Goal: Information Seeking & Learning: Compare options

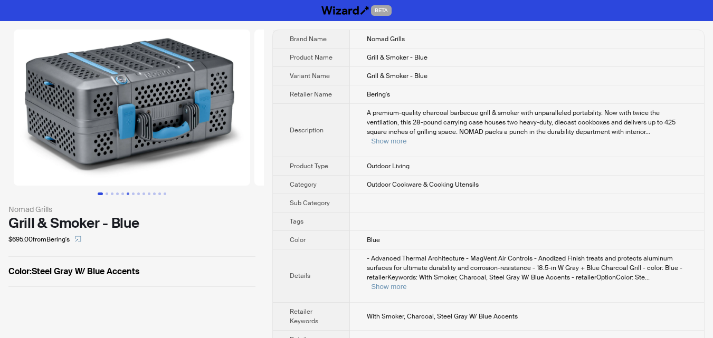
click at [127, 194] on button "Go to slide 6" at bounding box center [128, 194] width 3 height 3
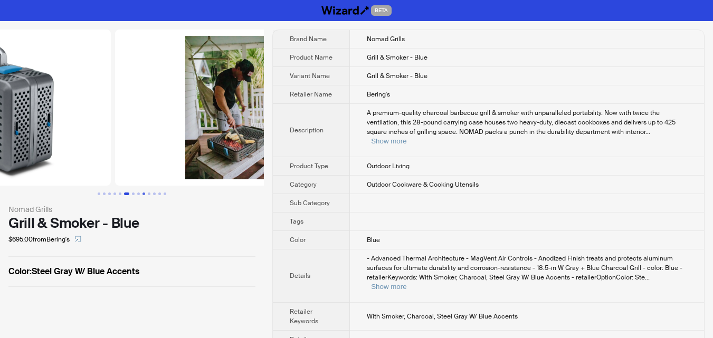
click at [142, 194] on button "Go to slide 9" at bounding box center [143, 194] width 3 height 3
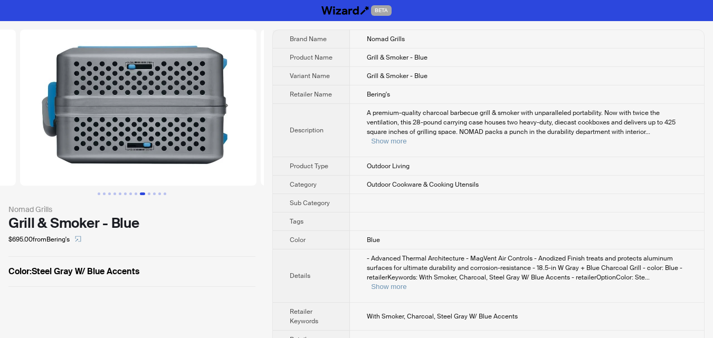
scroll to position [0, 1925]
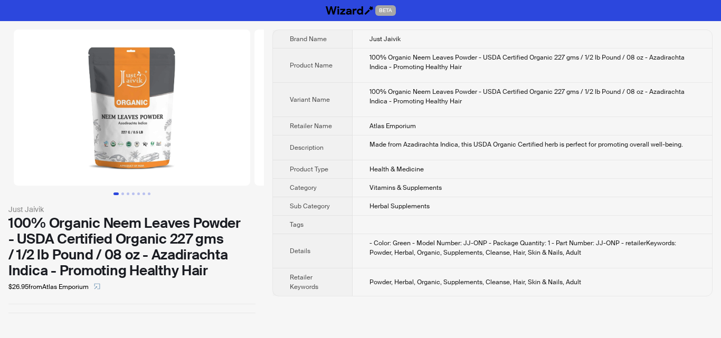
click at [152, 145] on img at bounding box center [132, 108] width 236 height 156
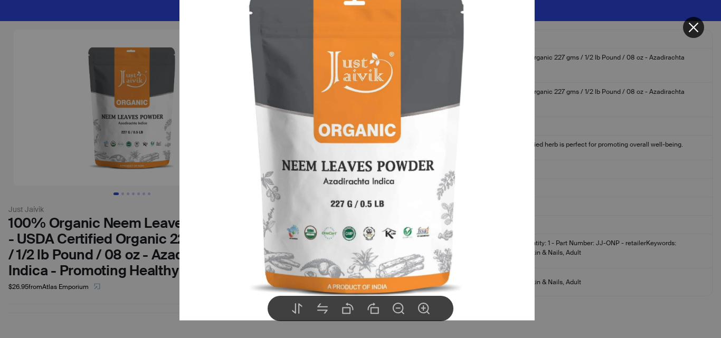
click at [631, 205] on div at bounding box center [360, 169] width 721 height 338
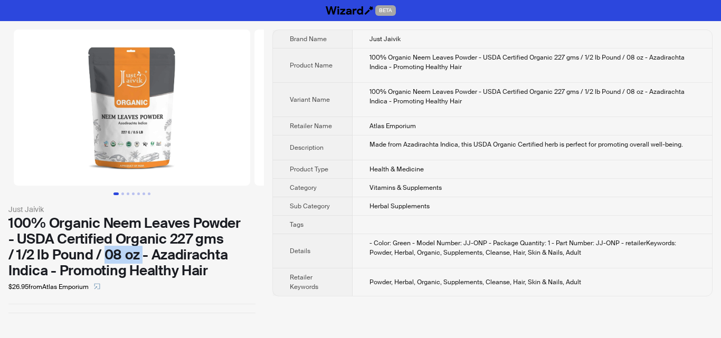
drag, startPoint x: 103, startPoint y: 256, endPoint x: 141, endPoint y: 252, distance: 38.2
click at [141, 252] on div "100% Organic Neem Leaves Powder - USDA Certified Organic 227 gms / 1/2 lb Pound…" at bounding box center [131, 246] width 247 height 63
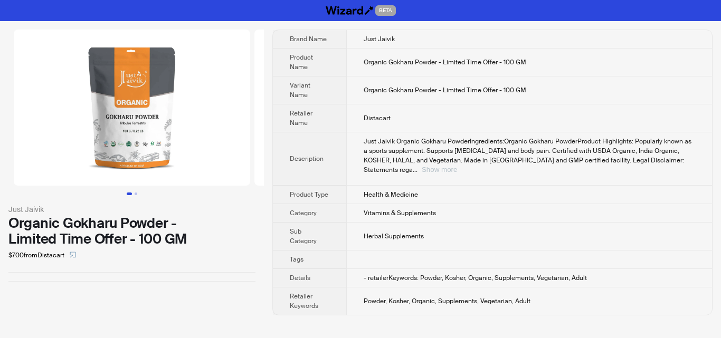
click at [457, 166] on button "Show more" at bounding box center [439, 170] width 35 height 8
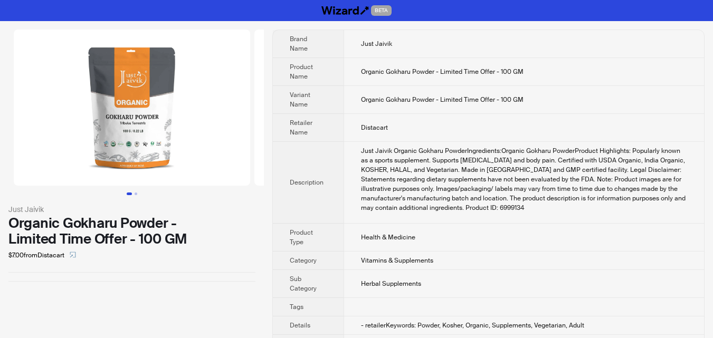
click at [151, 115] on img at bounding box center [132, 108] width 236 height 156
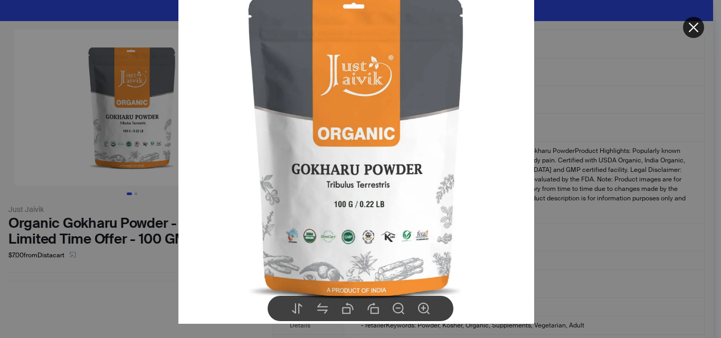
click at [603, 196] on div at bounding box center [360, 169] width 721 height 338
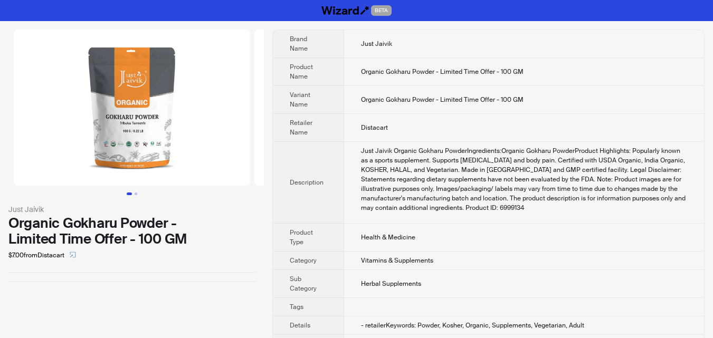
click at [150, 141] on img at bounding box center [132, 108] width 236 height 156
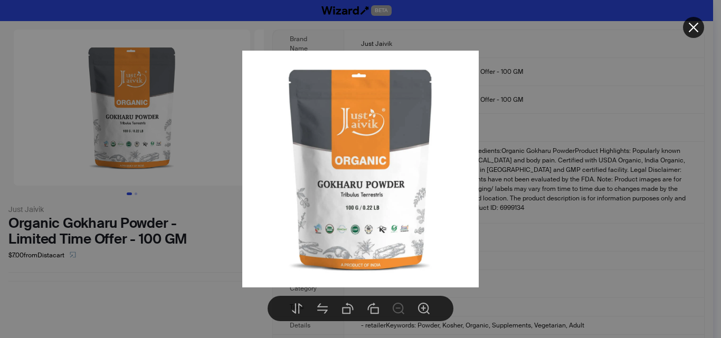
click at [561, 211] on div at bounding box center [360, 169] width 721 height 338
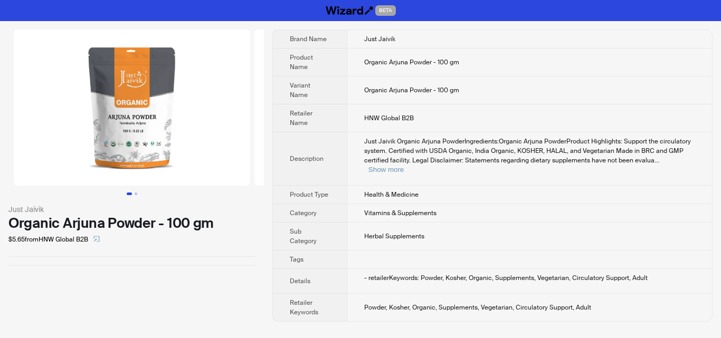
click at [126, 121] on img at bounding box center [132, 108] width 236 height 156
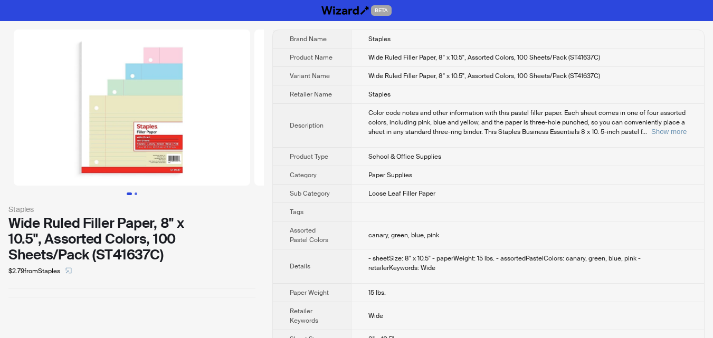
click at [135, 193] on button "Go to slide 2" at bounding box center [136, 194] width 3 height 3
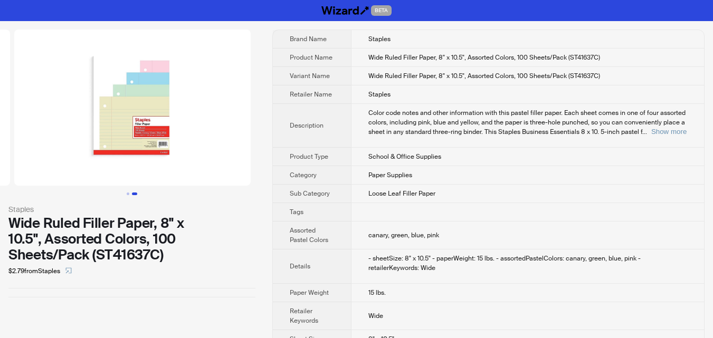
scroll to position [0, 241]
click at [128, 194] on button "Go to slide 1" at bounding box center [128, 194] width 3 height 3
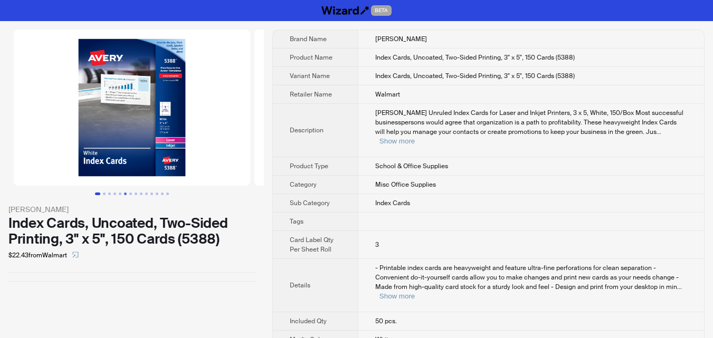
drag, startPoint x: 118, startPoint y: 187, endPoint x: 125, endPoint y: 188, distance: 7.5
click at [119, 193] on button "Go to slide 5" at bounding box center [120, 194] width 3 height 3
click at [137, 193] on button "Go to slide 8" at bounding box center [136, 194] width 3 height 3
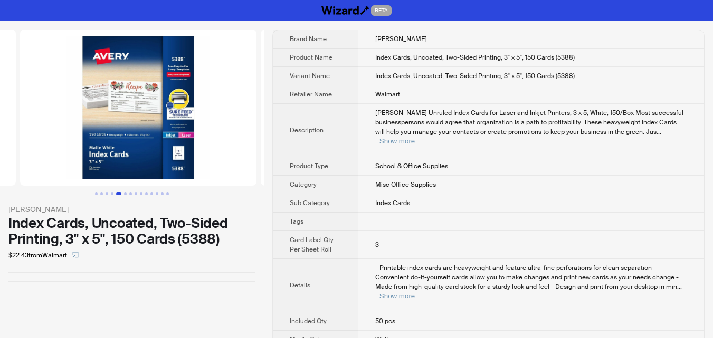
click at [161, 193] on button "Go to slide 13" at bounding box center [162, 194] width 3 height 3
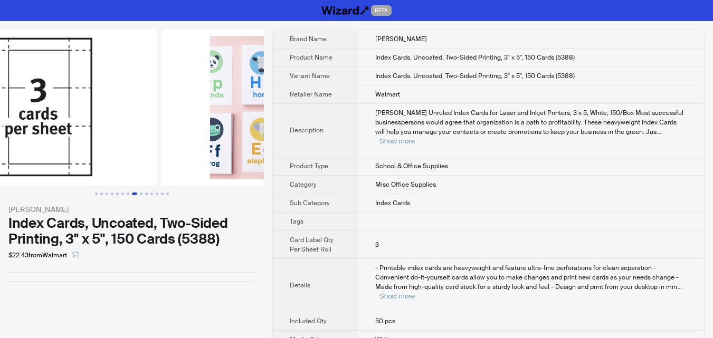
scroll to position [0, 2749]
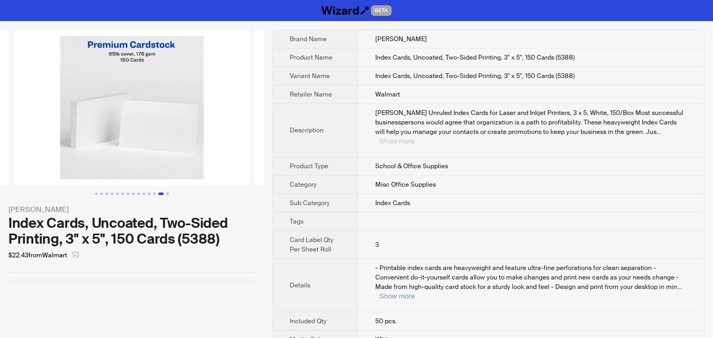
click at [415, 137] on button "Show more" at bounding box center [396, 141] width 35 height 8
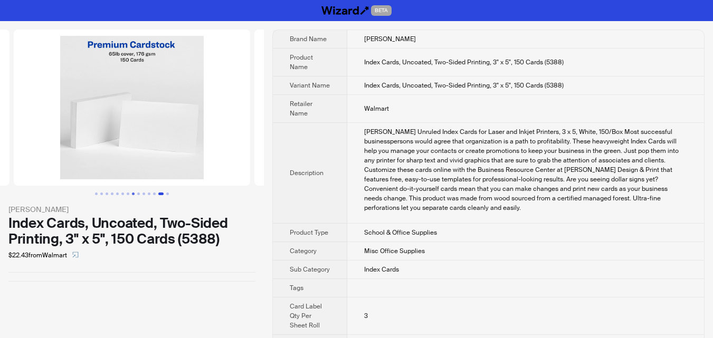
drag, startPoint x: 128, startPoint y: 195, endPoint x: 134, endPoint y: 196, distance: 6.0
click at [129, 195] on button "Go to slide 7" at bounding box center [128, 194] width 3 height 3
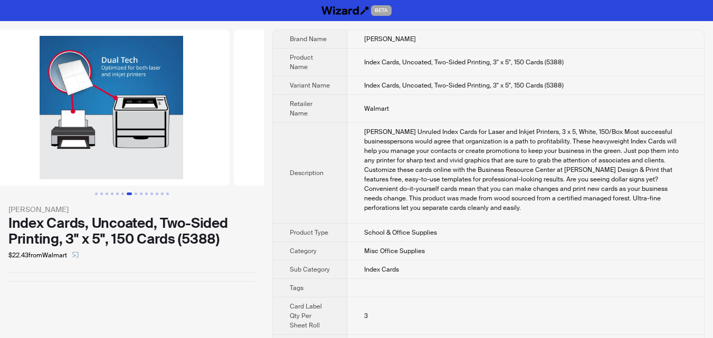
scroll to position [0, 1444]
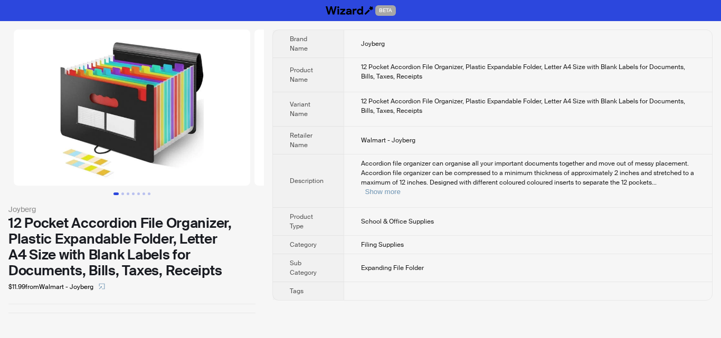
click at [676, 187] on div "Accordion file organizer can organise all your important documents together and…" at bounding box center [528, 178] width 334 height 38
click at [400, 188] on button "Show more" at bounding box center [382, 192] width 35 height 8
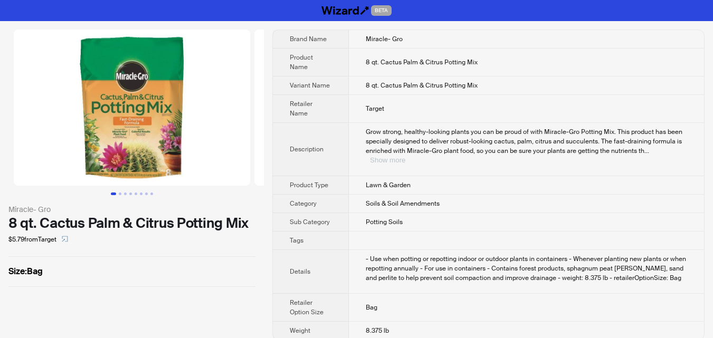
click at [405, 156] on button "Show more" at bounding box center [387, 160] width 35 height 8
